Goal: Task Accomplishment & Management: Use online tool/utility

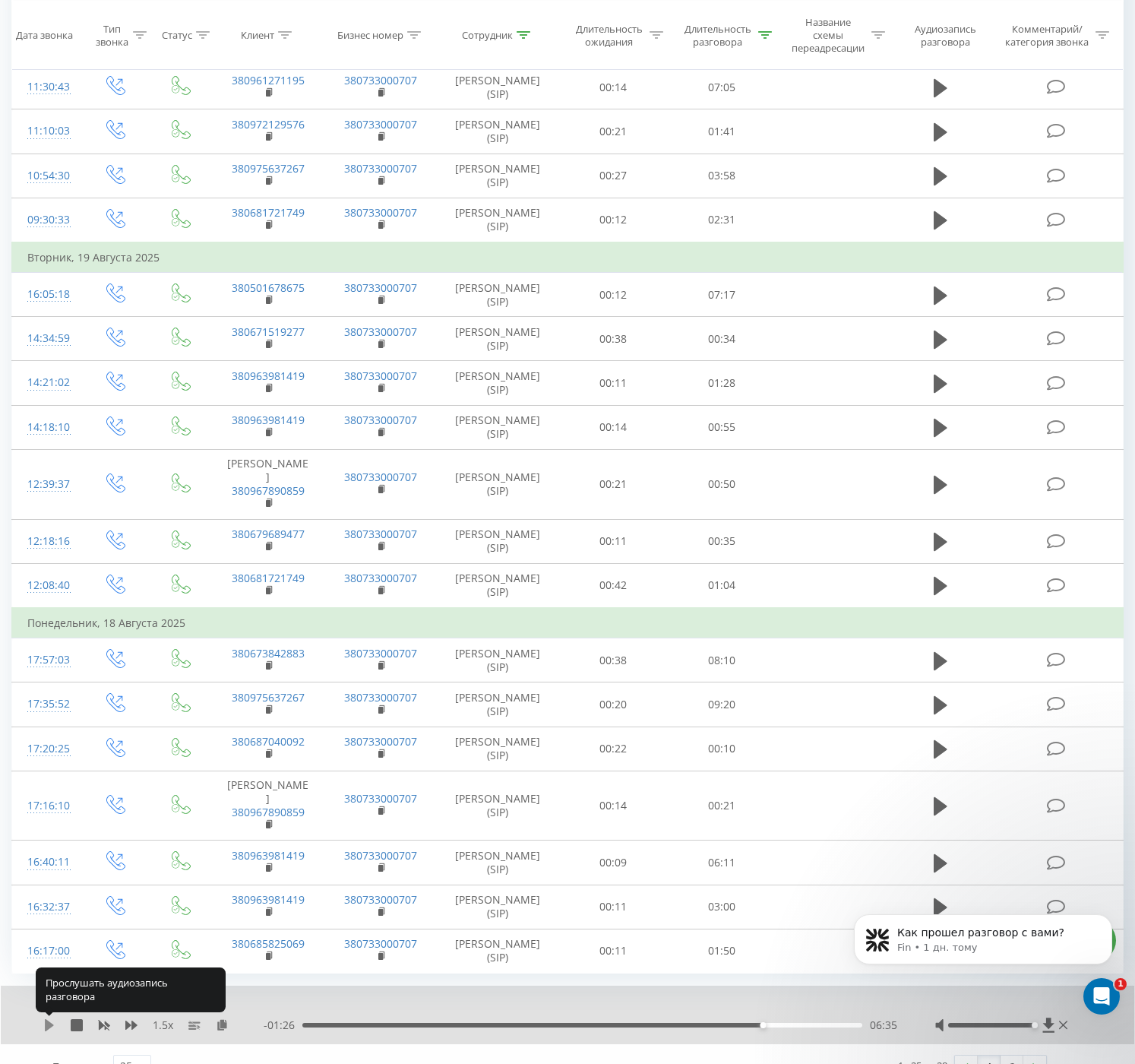
click at [45, 1025] on icon at bounding box center [49, 1025] width 9 height 12
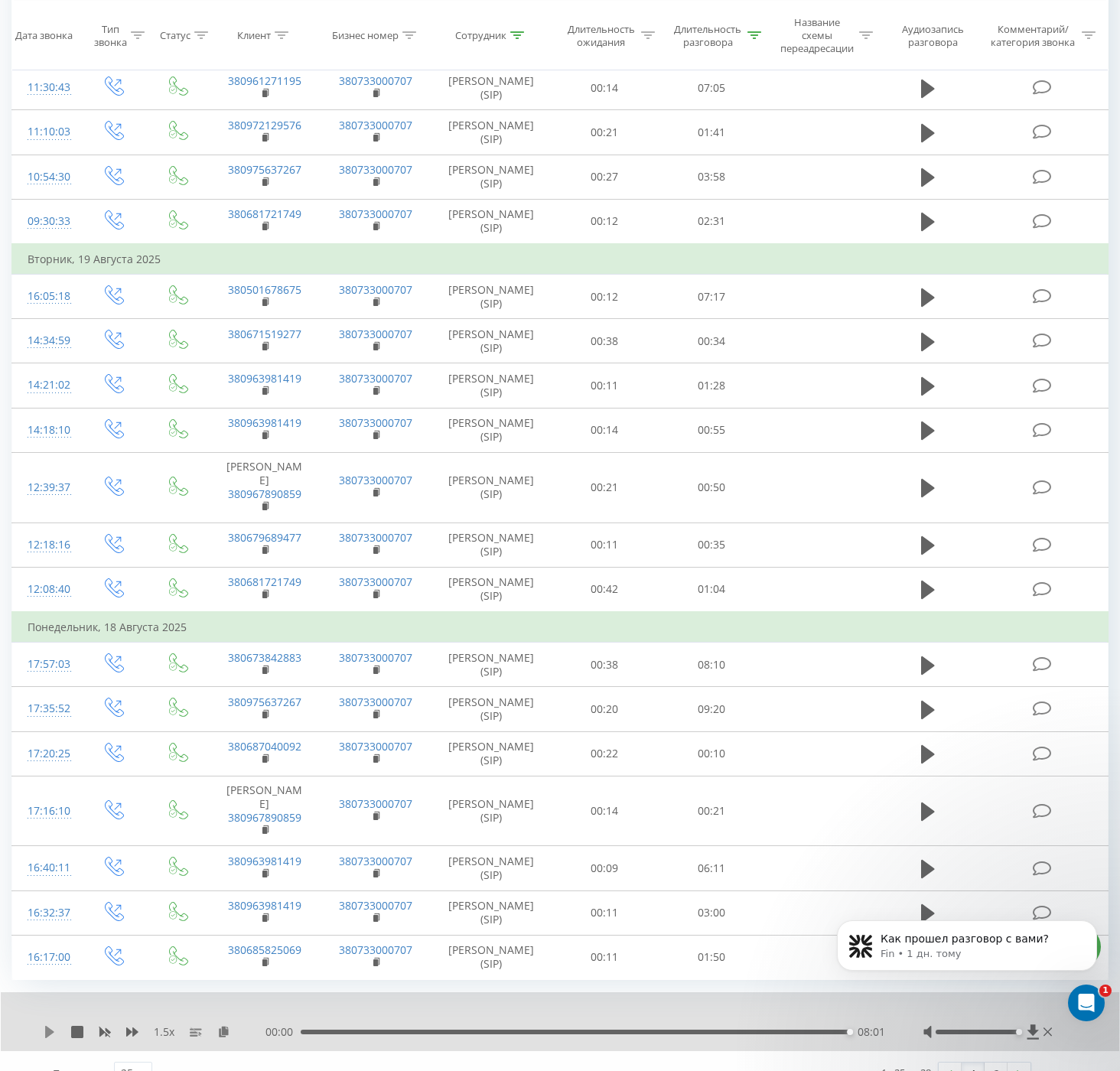
click at [48, 1030] on icon at bounding box center [50, 1031] width 9 height 12
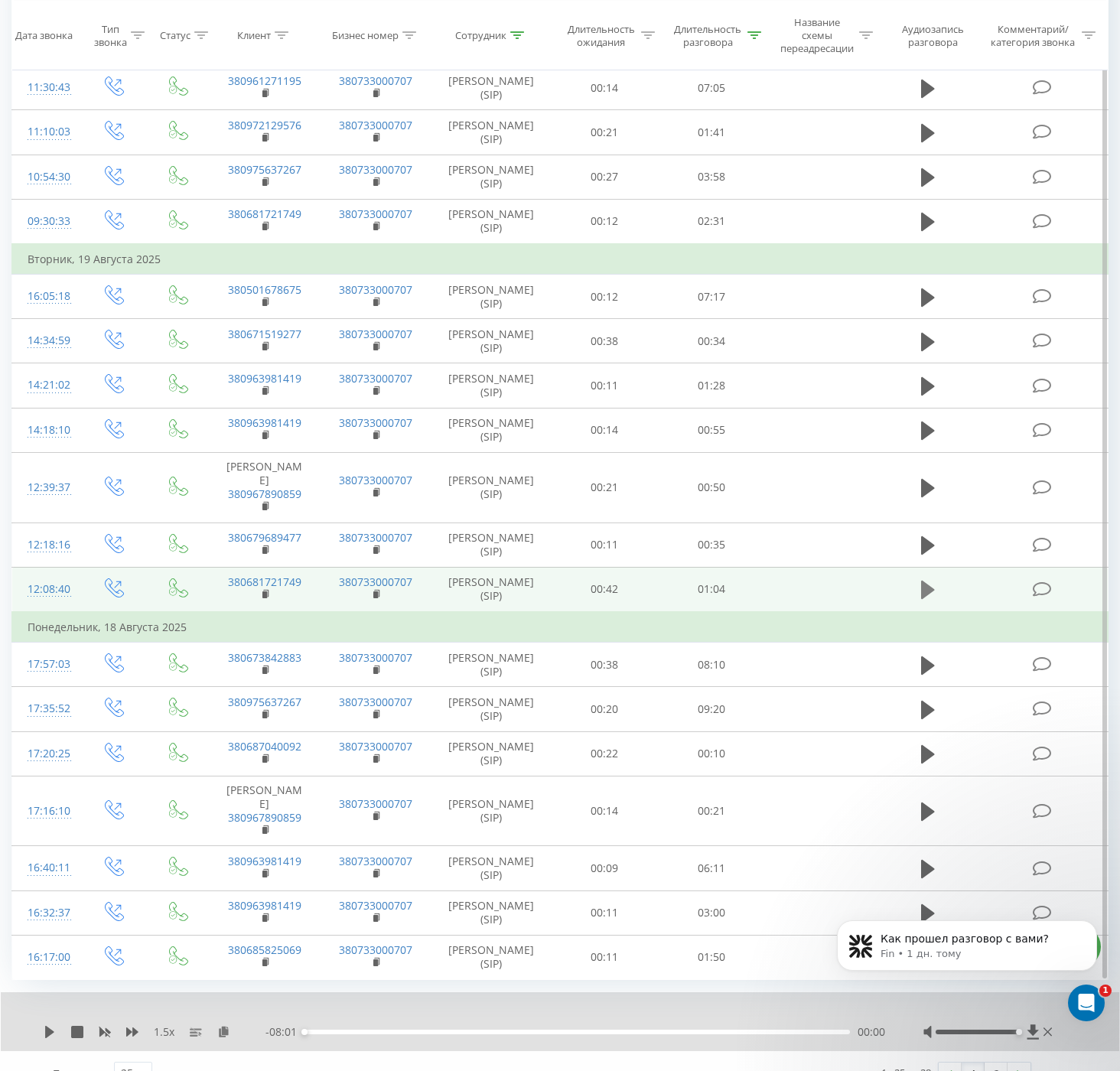
click at [932, 590] on icon at bounding box center [928, 590] width 14 height 18
click at [933, 595] on icon at bounding box center [928, 590] width 14 height 21
click at [46, 1035] on icon at bounding box center [50, 1031] width 9 height 12
click at [46, 1034] on icon at bounding box center [50, 1031] width 9 height 12
click at [45, 1034] on icon at bounding box center [50, 1031] width 9 height 12
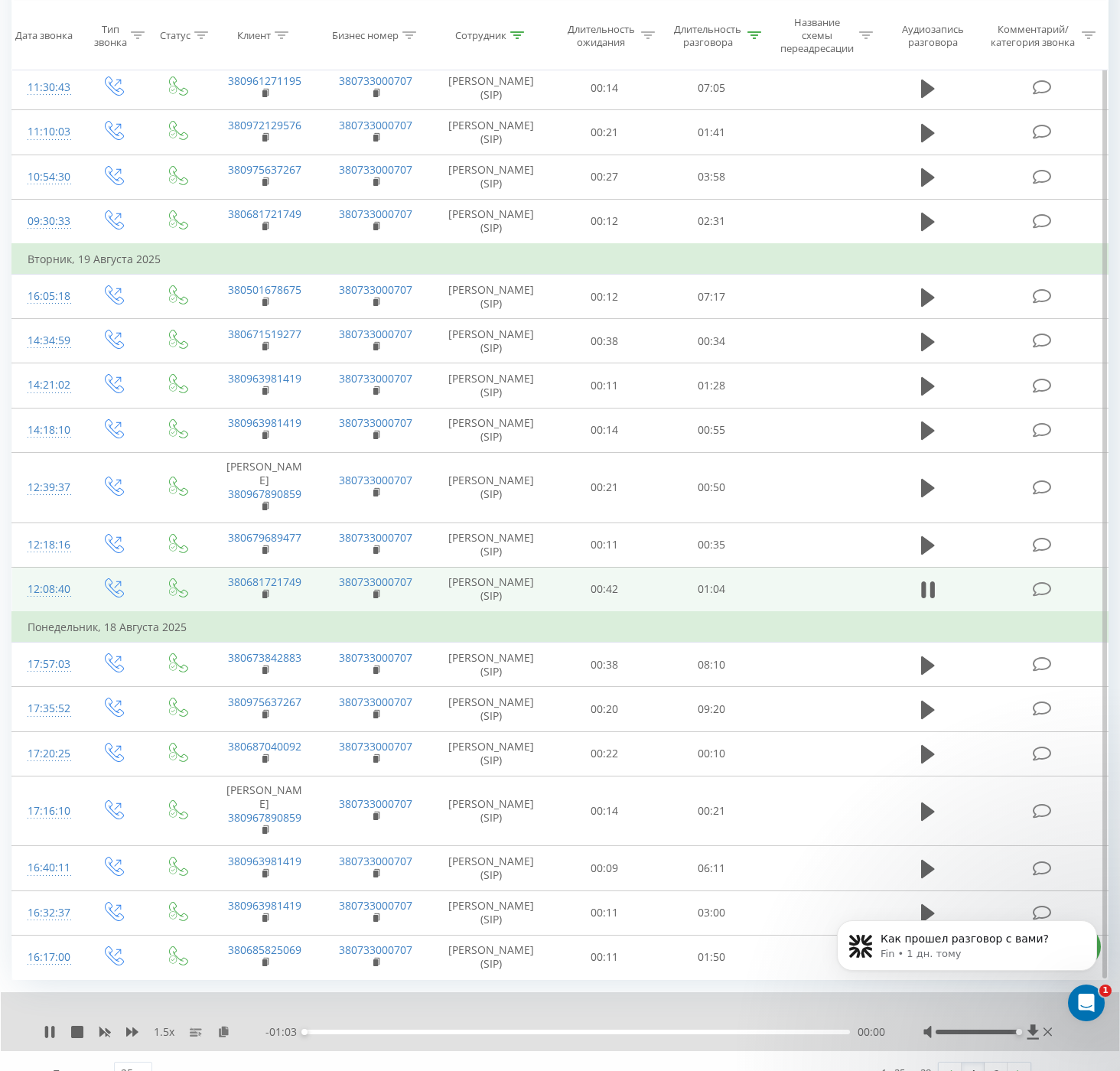
click at [45, 1034] on icon at bounding box center [47, 1031] width 3 height 12
click at [45, 1034] on icon at bounding box center [50, 1031] width 9 height 12
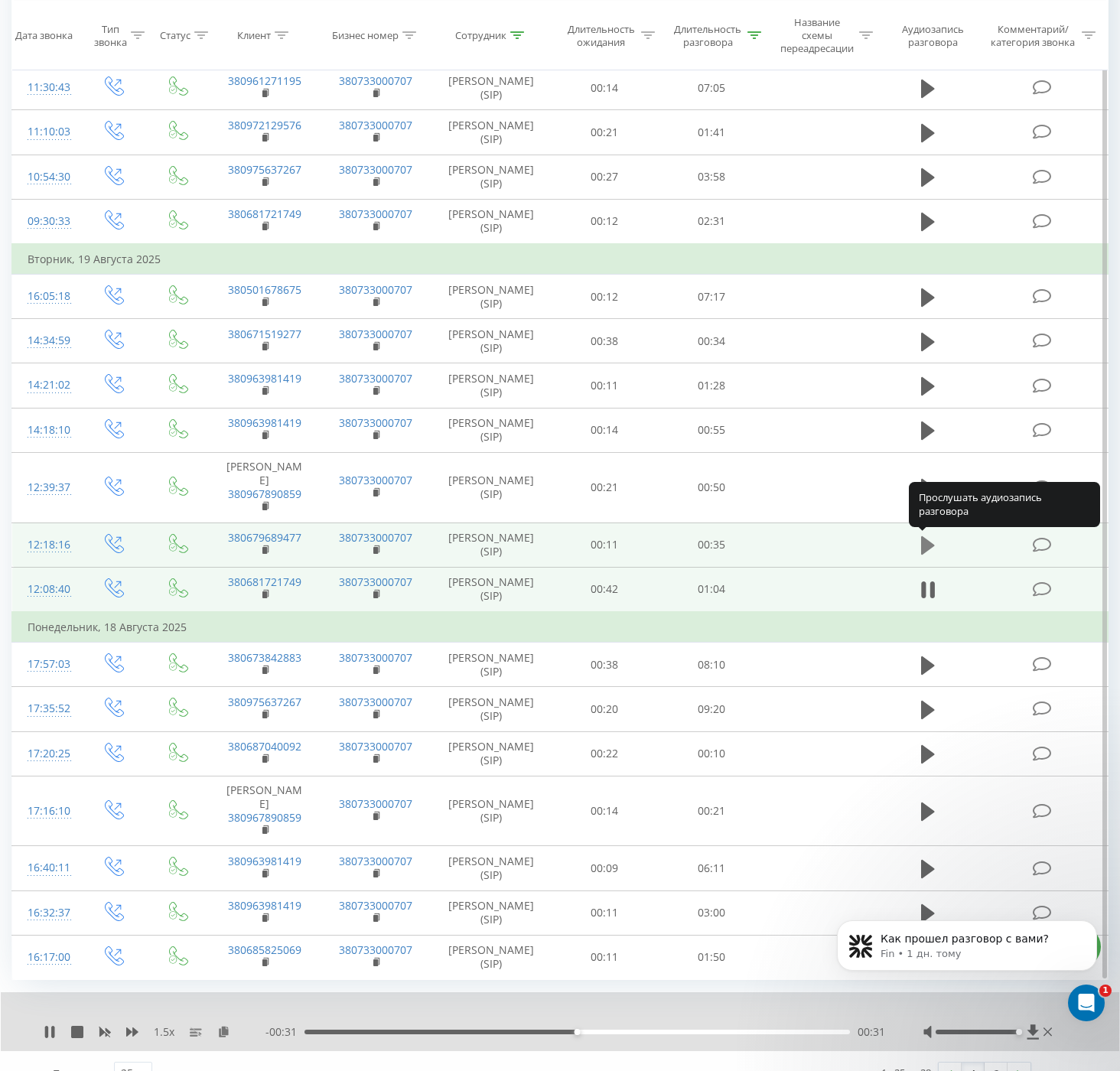
click at [930, 543] on icon at bounding box center [928, 545] width 14 height 18
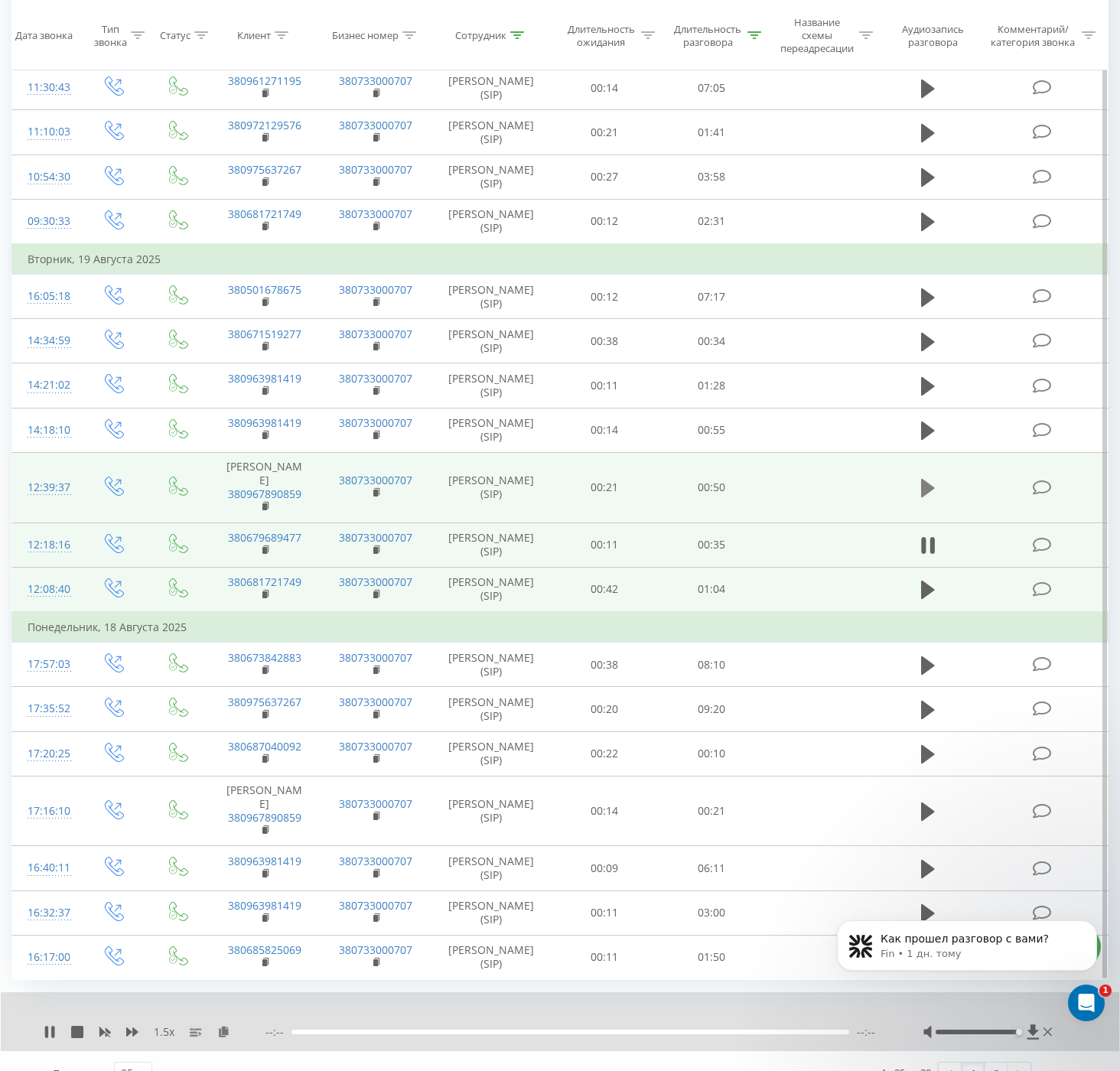
click at [928, 486] on icon at bounding box center [928, 488] width 14 height 18
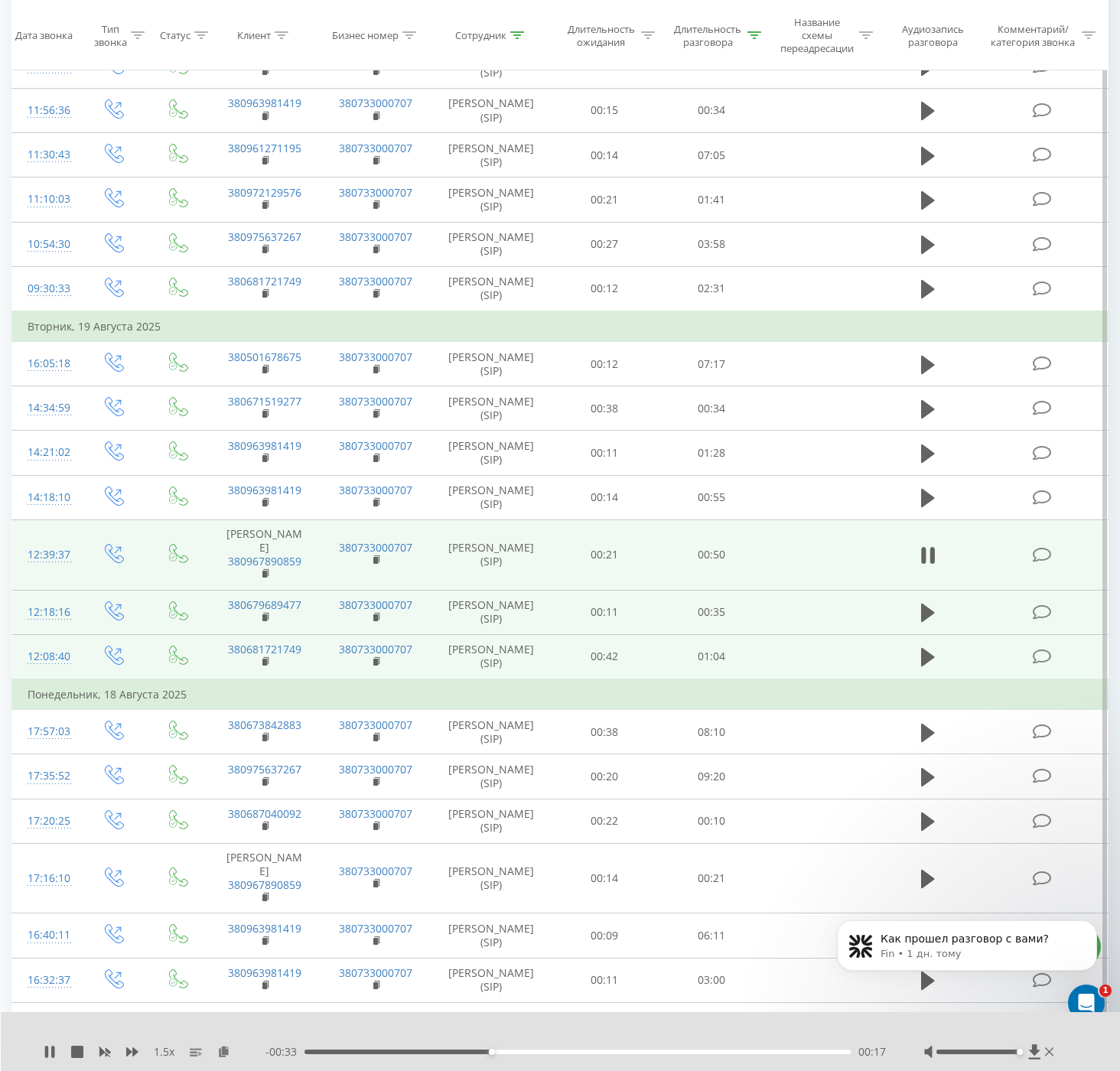
scroll to position [385, 0]
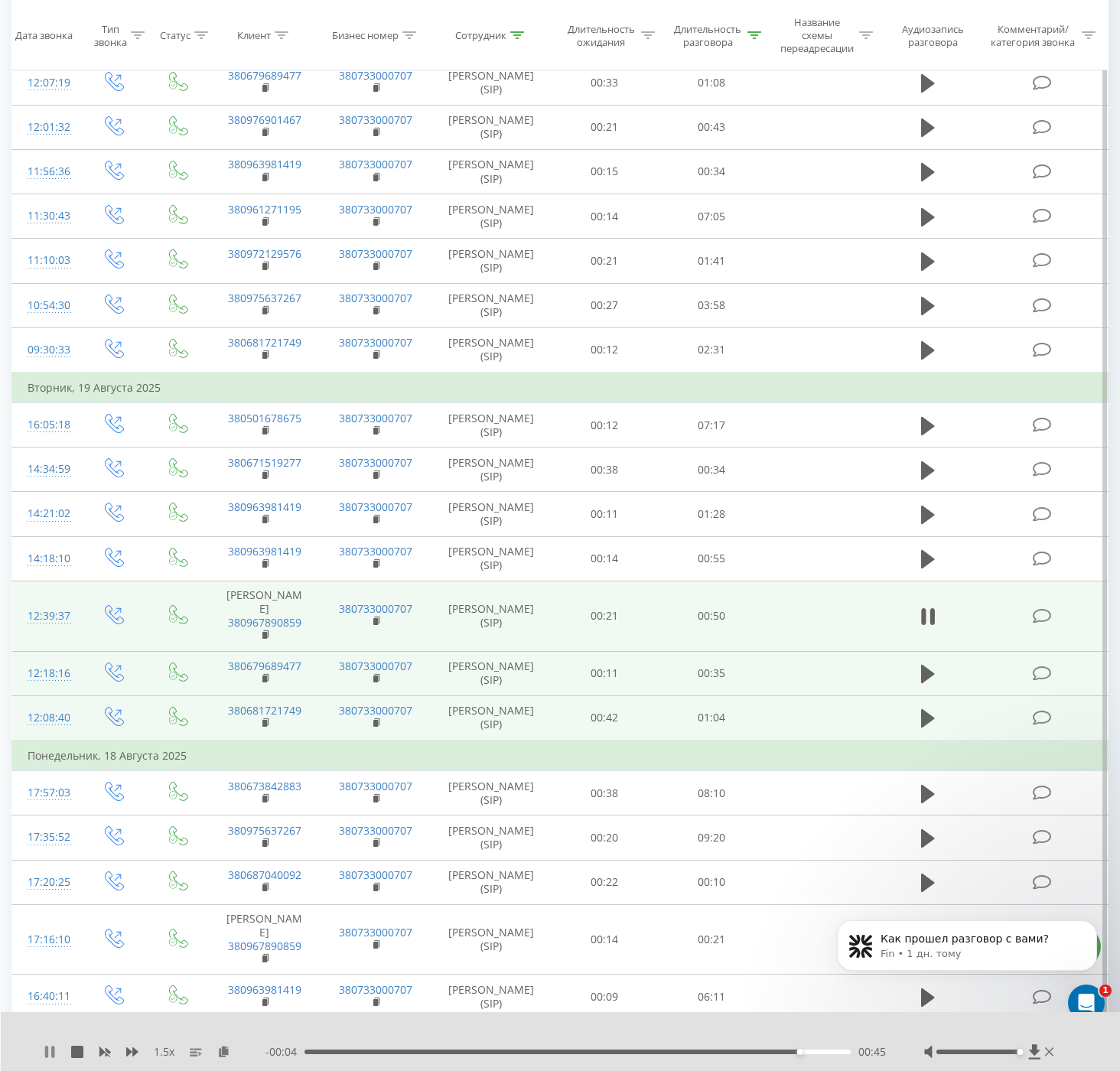
click at [50, 1054] on icon at bounding box center [50, 1051] width 12 height 12
click at [51, 1050] on icon at bounding box center [50, 1051] width 9 height 12
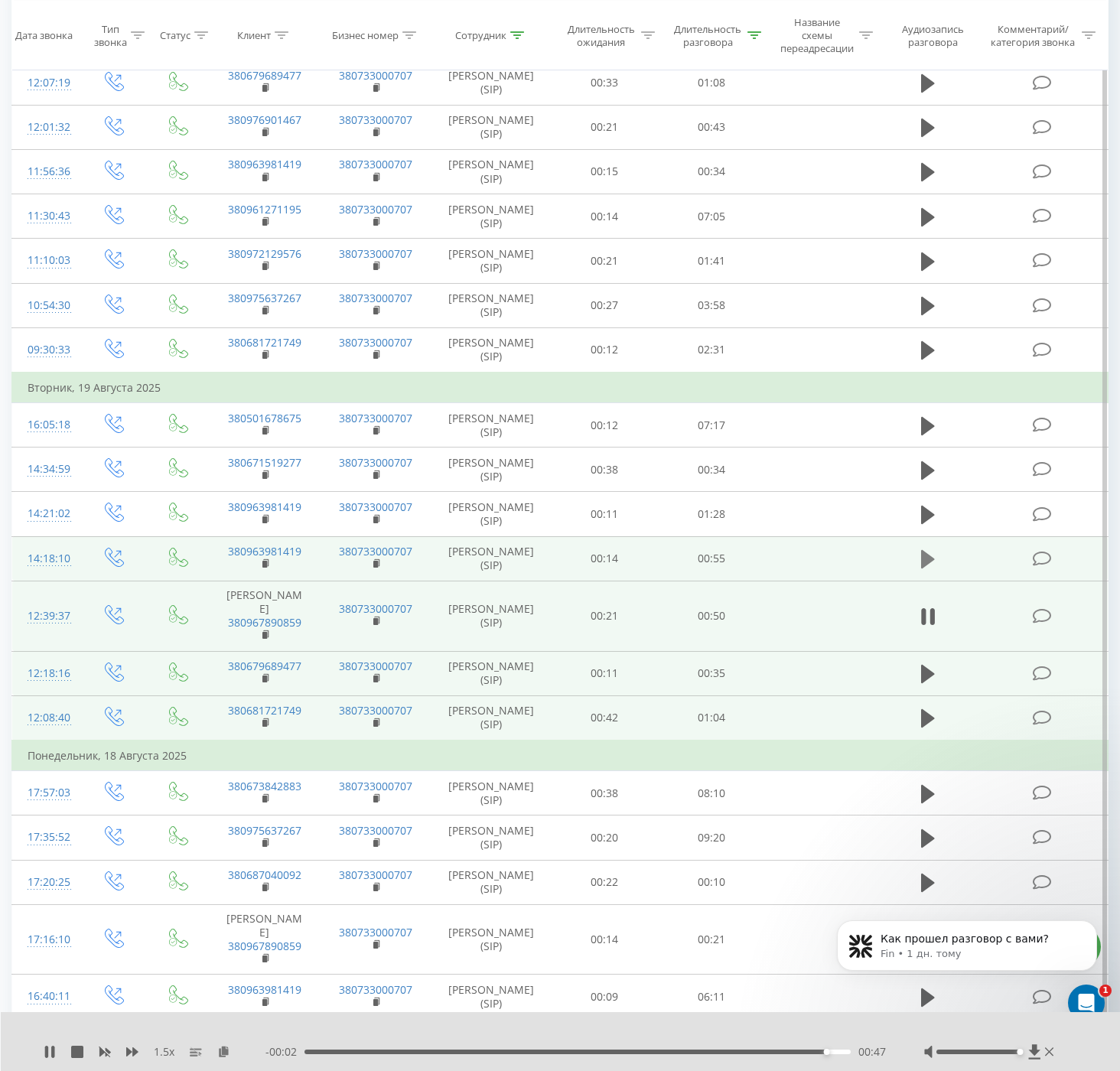
click at [925, 559] on icon at bounding box center [928, 559] width 14 height 18
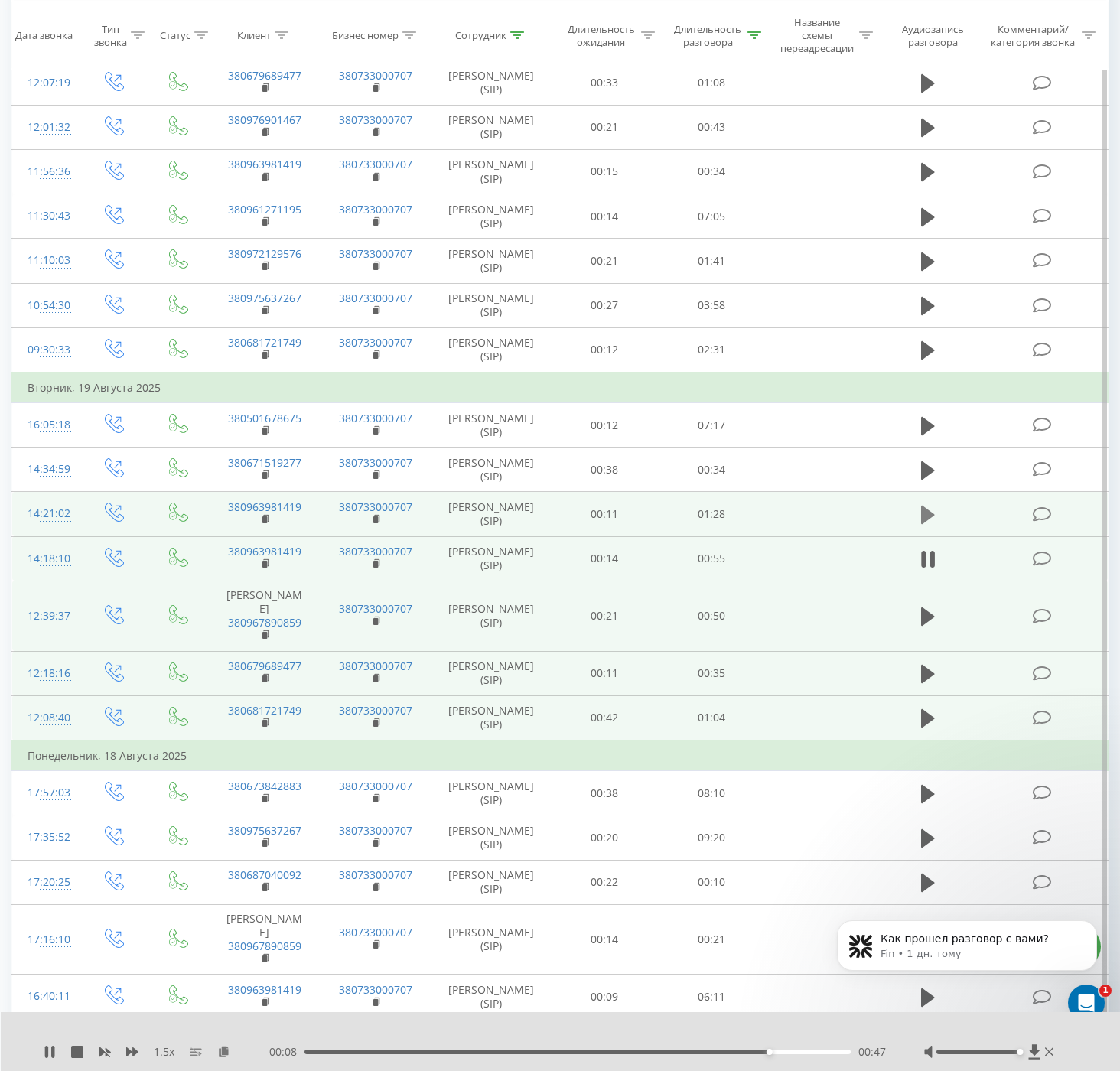
click at [928, 514] on icon at bounding box center [928, 514] width 14 height 18
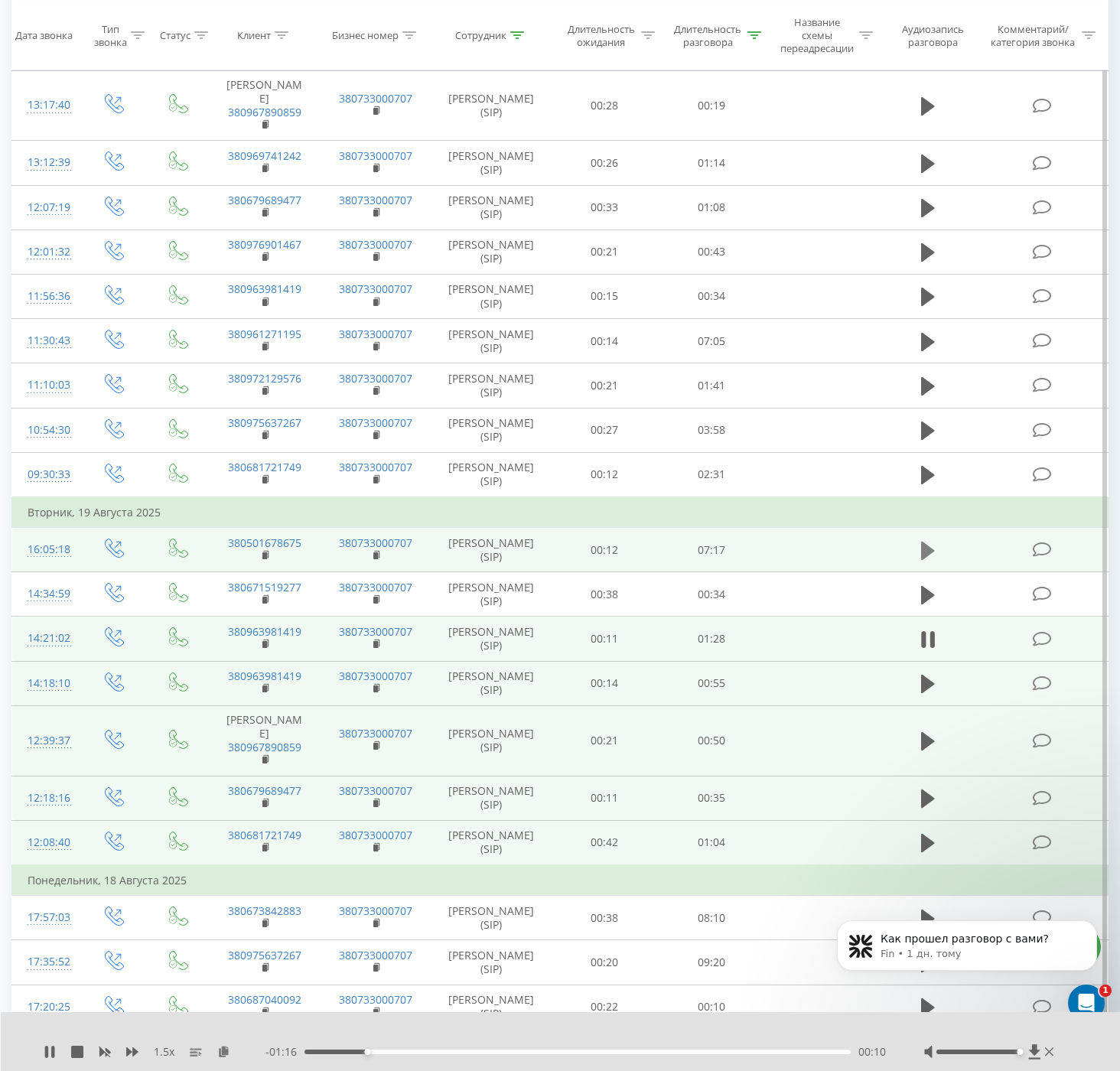
scroll to position [280, 0]
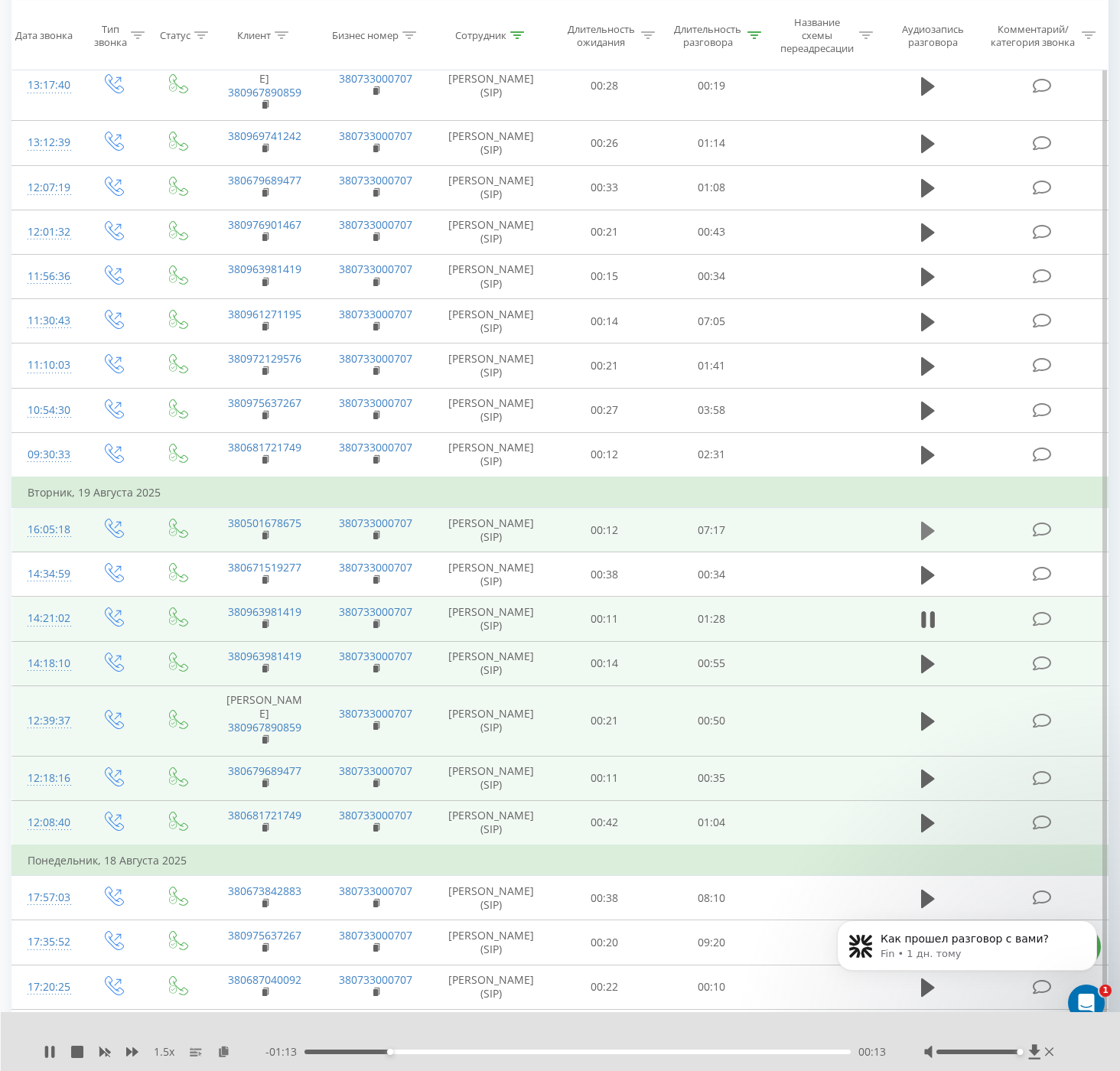
click at [926, 528] on icon at bounding box center [928, 530] width 14 height 18
click at [45, 1051] on icon at bounding box center [50, 1051] width 12 height 12
click at [44, 1052] on icon at bounding box center [50, 1051] width 12 height 12
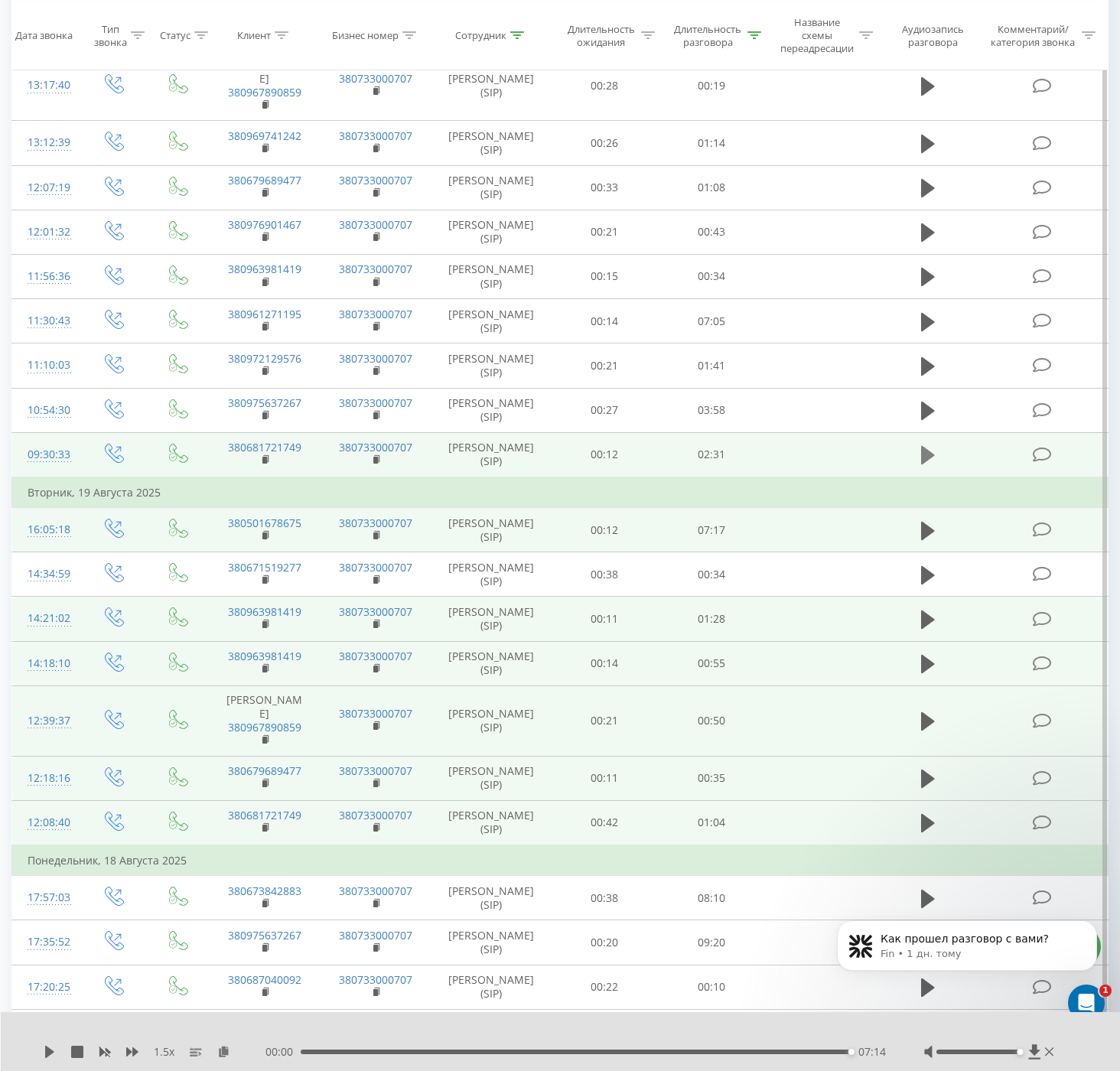
click at [930, 458] on icon at bounding box center [928, 455] width 14 height 18
click at [46, 1050] on icon at bounding box center [50, 1051] width 9 height 12
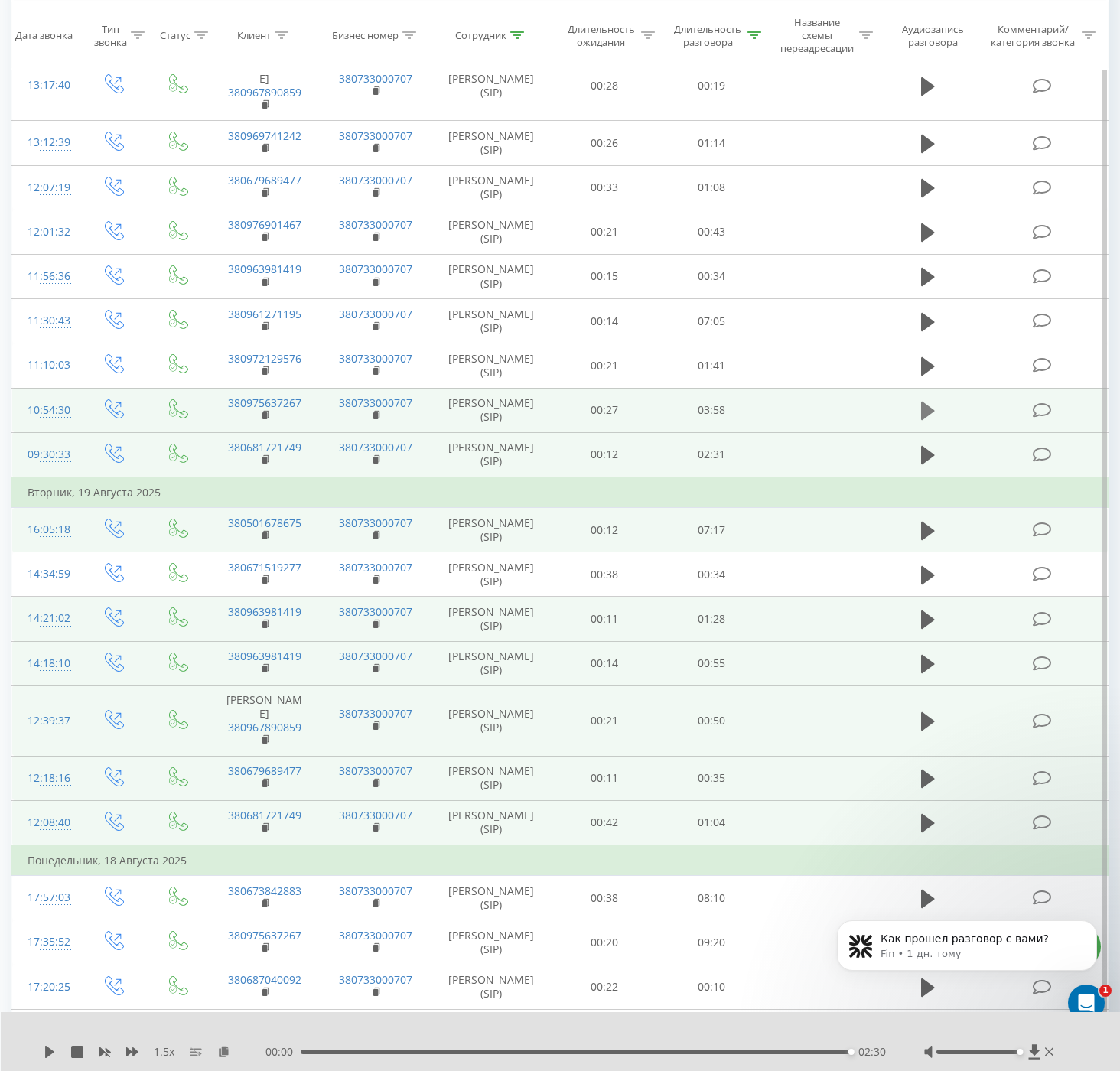
click at [925, 413] on icon at bounding box center [928, 410] width 14 height 18
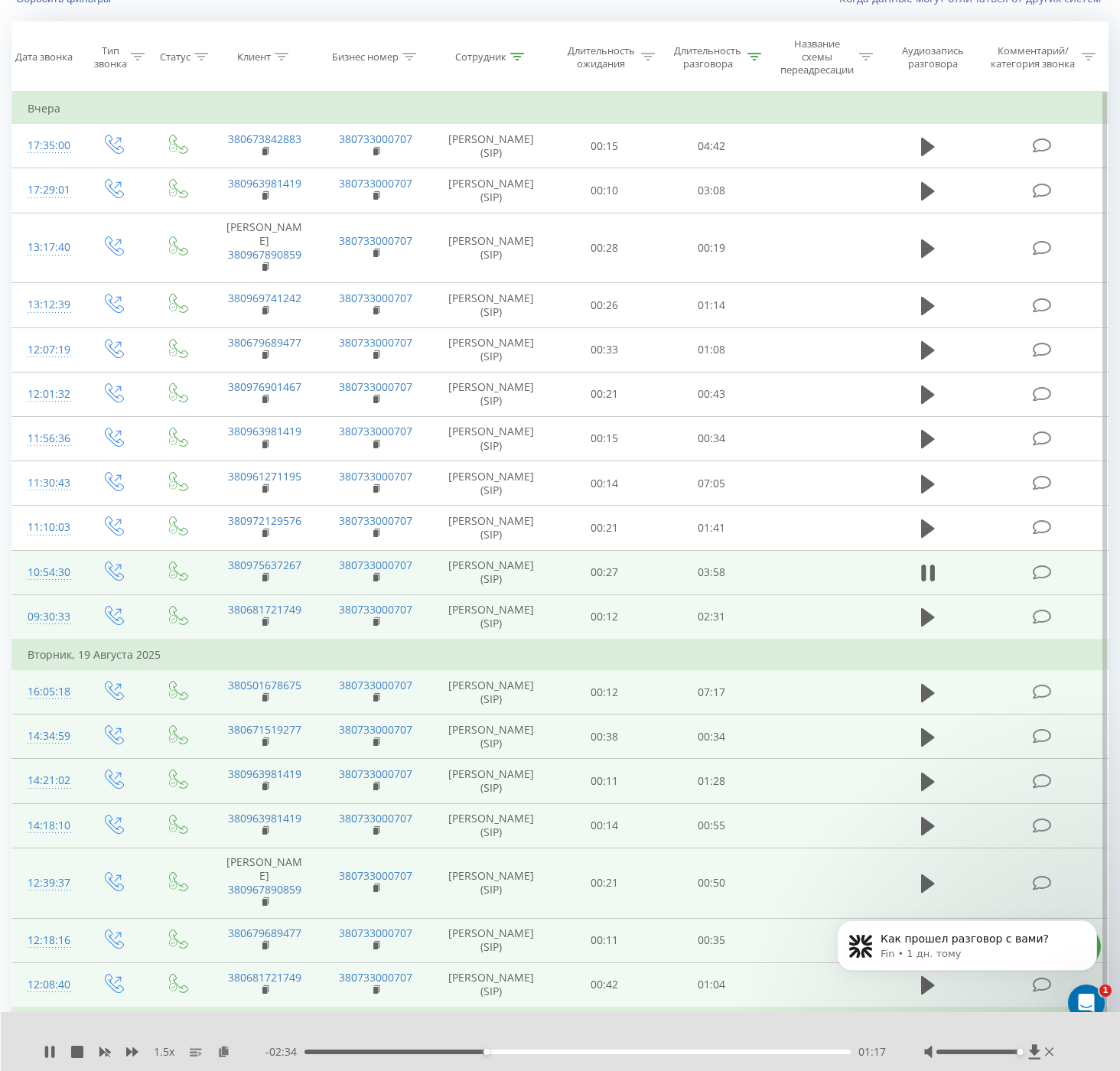
scroll to position [69, 0]
